Goal: Find specific page/section: Find specific page/section

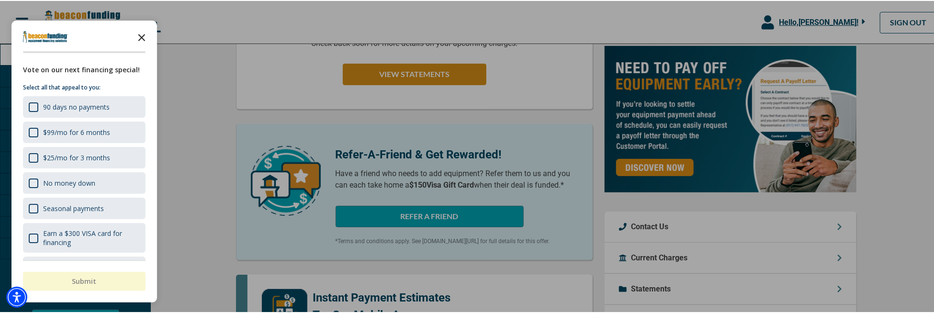
scroll to position [192, 0]
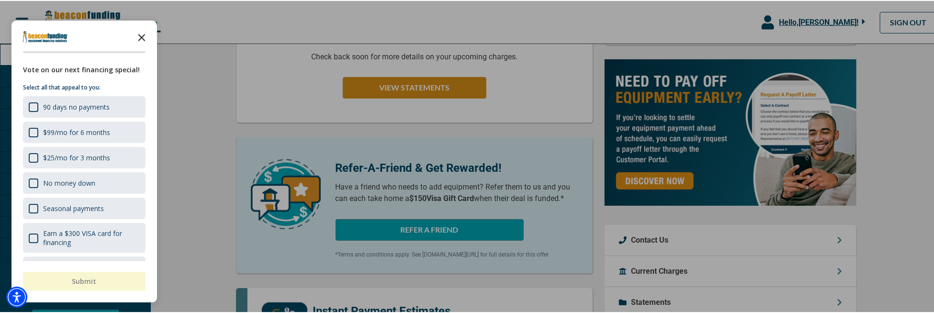
click at [139, 36] on icon "Close the survey" at bounding box center [141, 35] width 19 height 19
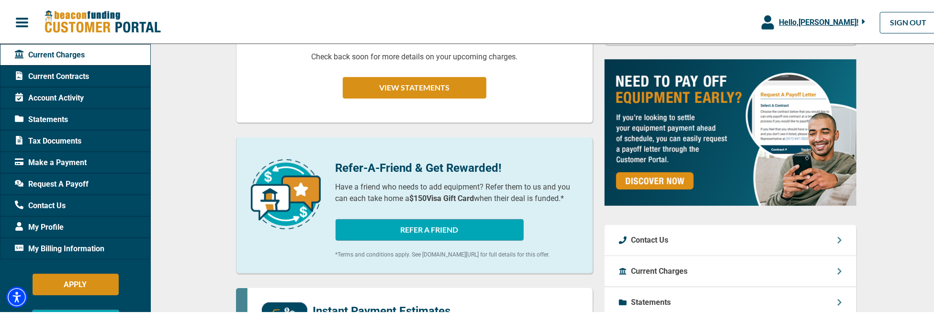
click at [74, 140] on span "Tax Documents" at bounding box center [48, 140] width 67 height 11
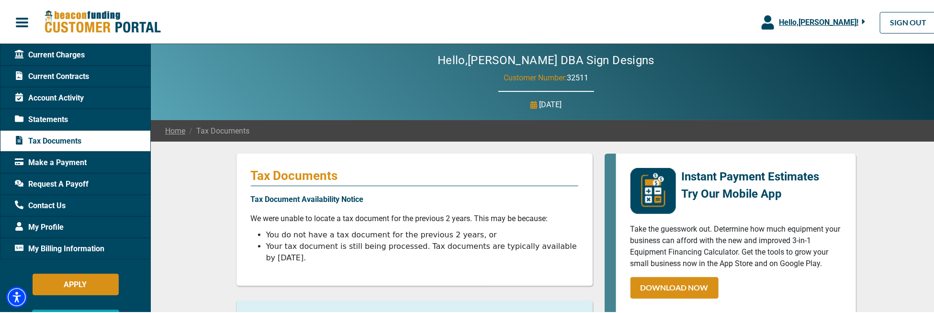
click at [73, 94] on span "Account Activity" at bounding box center [49, 96] width 69 height 11
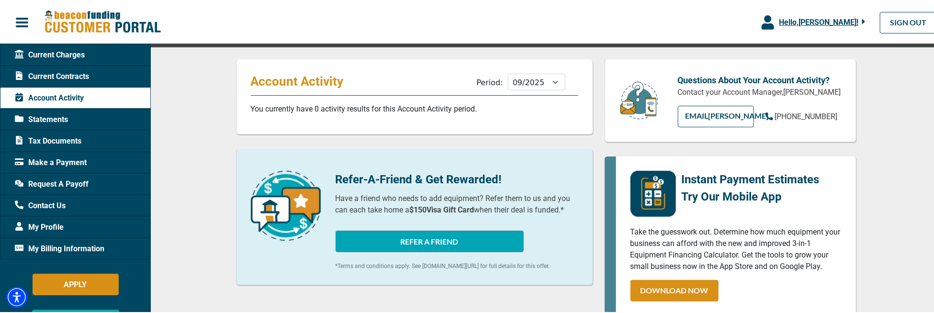
scroll to position [48, 0]
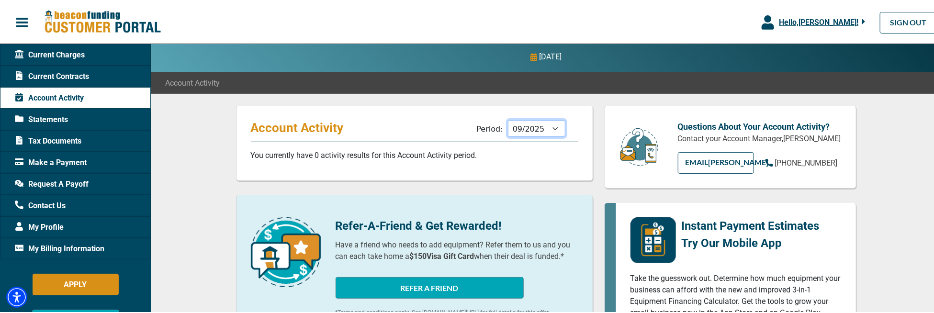
click at [547, 123] on select "10/2025 09/2025 08/2025 07/2025 06/2025 05/2025 04/2025 03/2025 02/2025 01/2025…" at bounding box center [536, 127] width 57 height 17
select select "05/2025"
click at [508, 119] on select "10/2025 09/2025 08/2025 07/2025 06/2025 05/2025 04/2025 03/2025 02/2025 01/2025…" at bounding box center [536, 127] width 57 height 17
click at [533, 150] on p "You currently have 0 activity results for this Account Activity period." at bounding box center [415, 154] width 328 height 11
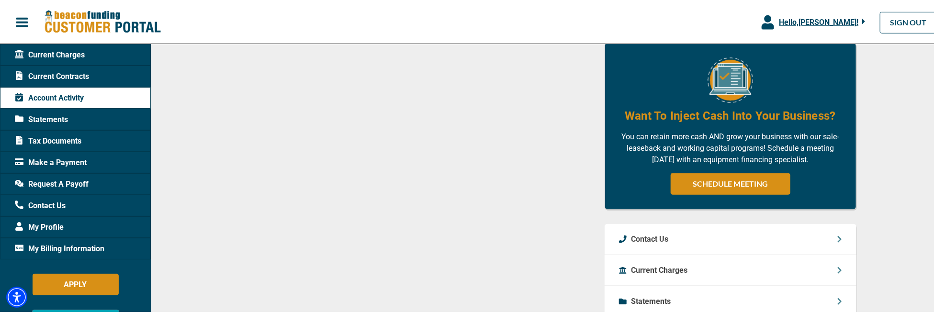
scroll to position [479, 0]
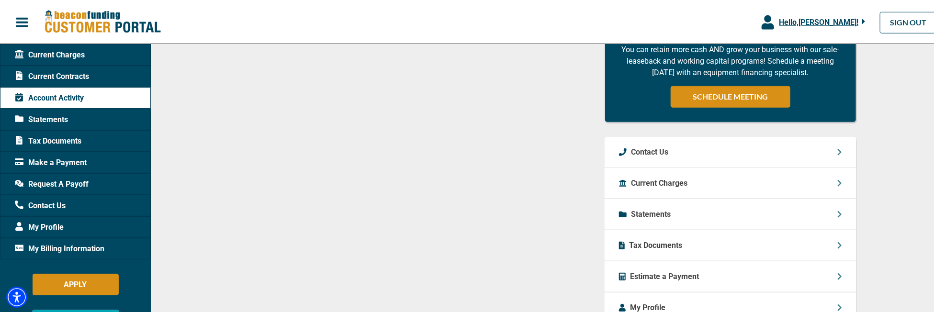
click at [642, 245] on p "Tax Documents" at bounding box center [656, 244] width 53 height 11
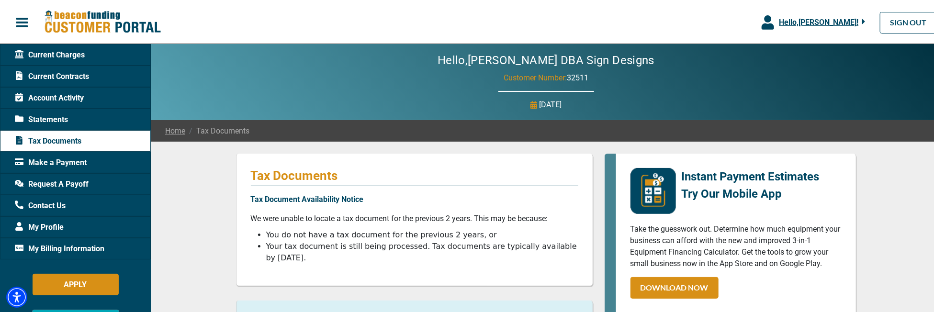
click at [78, 93] on span "Account Activity" at bounding box center [49, 96] width 69 height 11
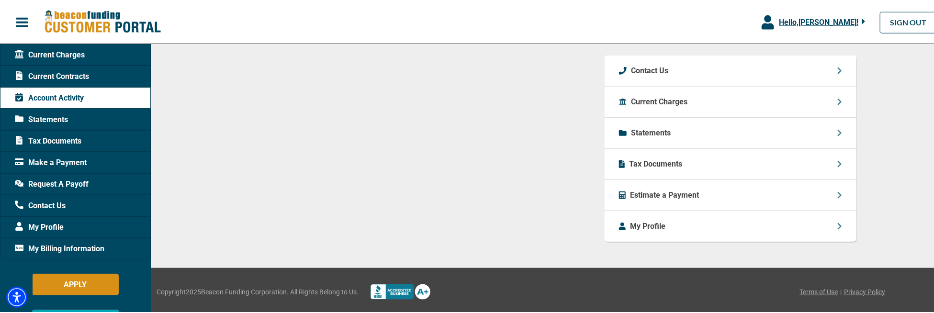
scroll to position [512, 0]
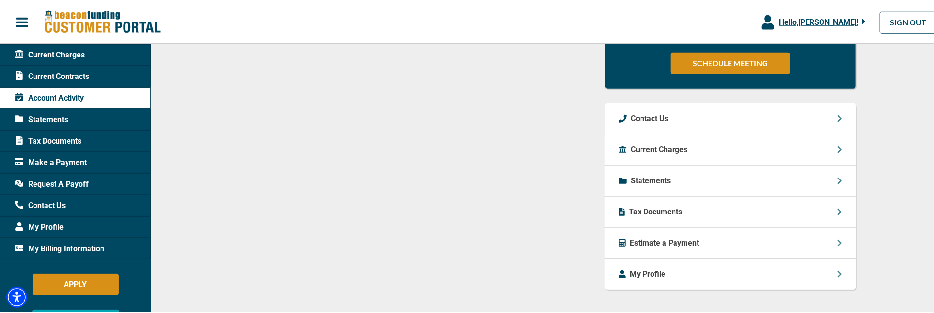
click at [64, 115] on span "Statements" at bounding box center [41, 118] width 53 height 11
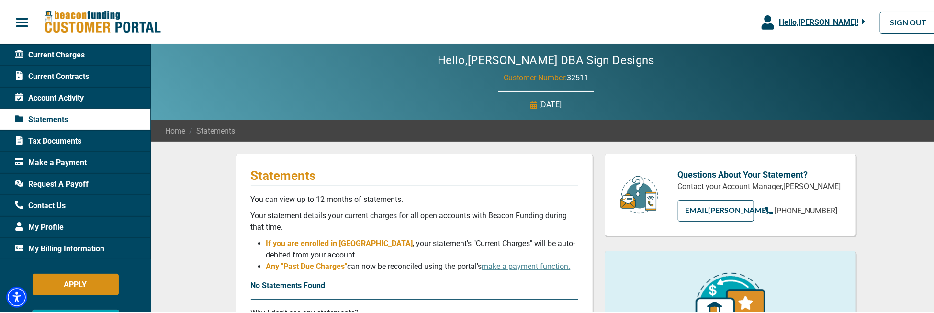
click at [24, 21] on span "button" at bounding box center [22, 21] width 14 height 14
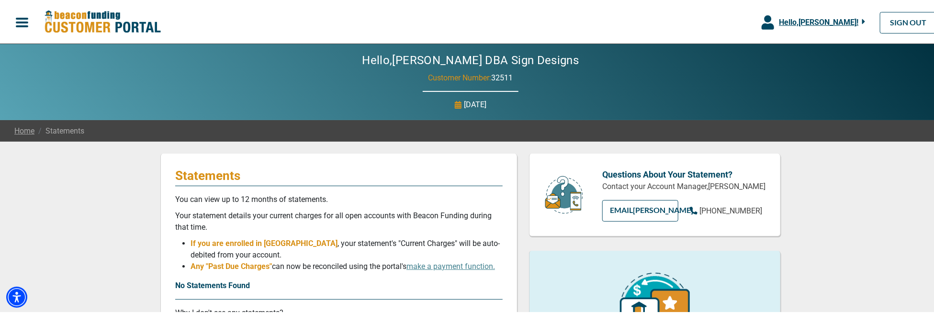
click at [24, 21] on span "button" at bounding box center [22, 21] width 14 height 14
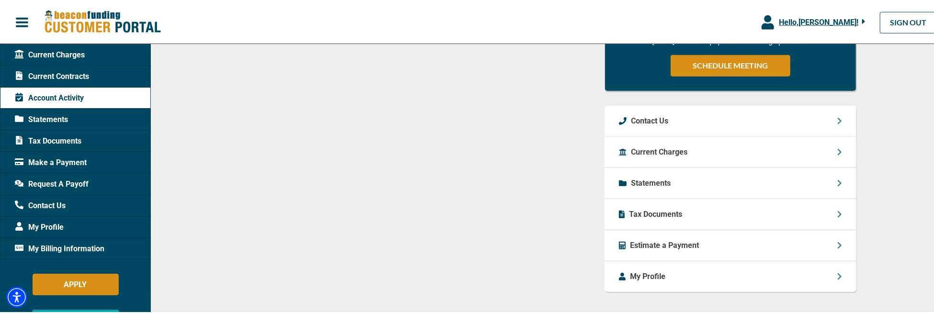
scroll to position [512, 0]
